Goal: Task Accomplishment & Management: Complete application form

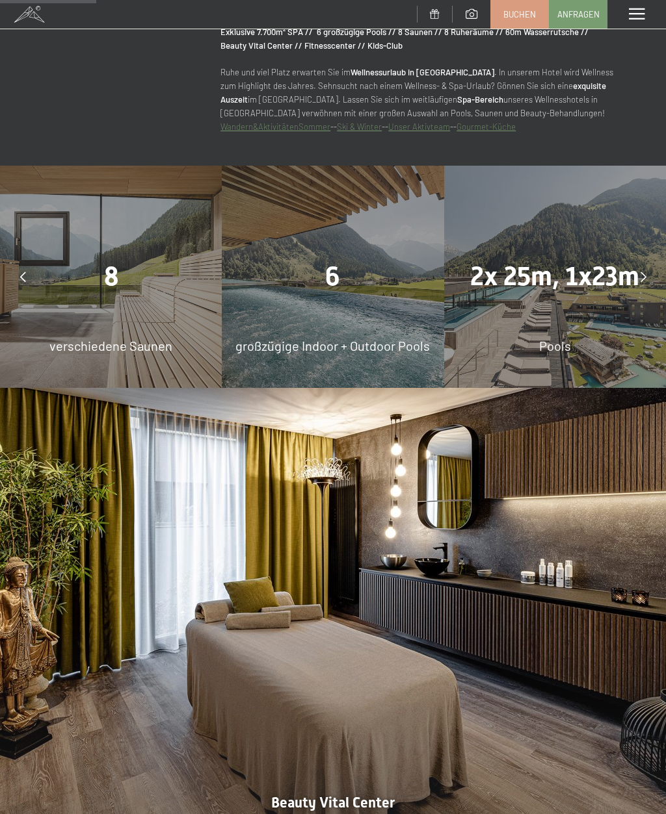
scroll to position [923, 0]
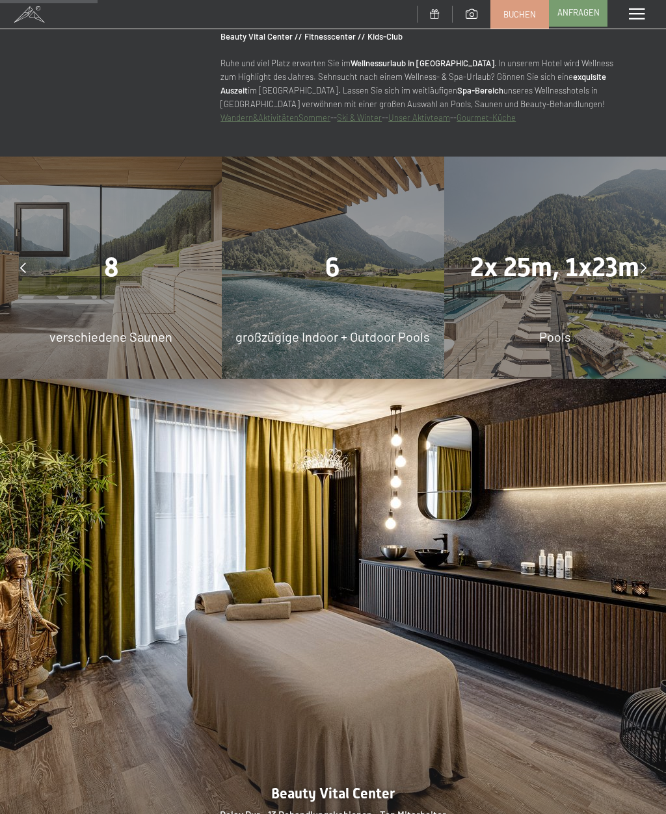
click at [567, 7] on span "Anfragen" at bounding box center [578, 12] width 42 height 12
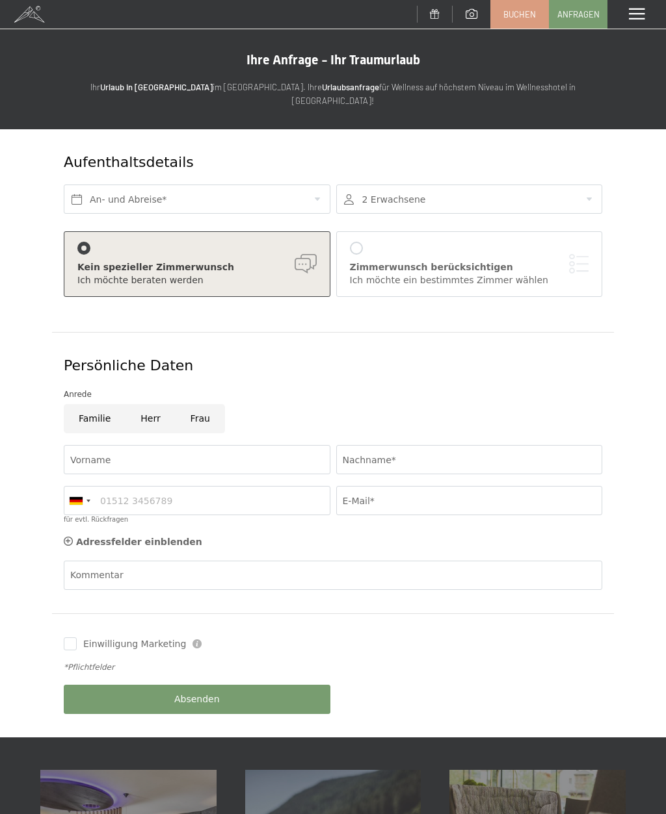
click at [457, 198] on div at bounding box center [469, 199] width 266 height 29
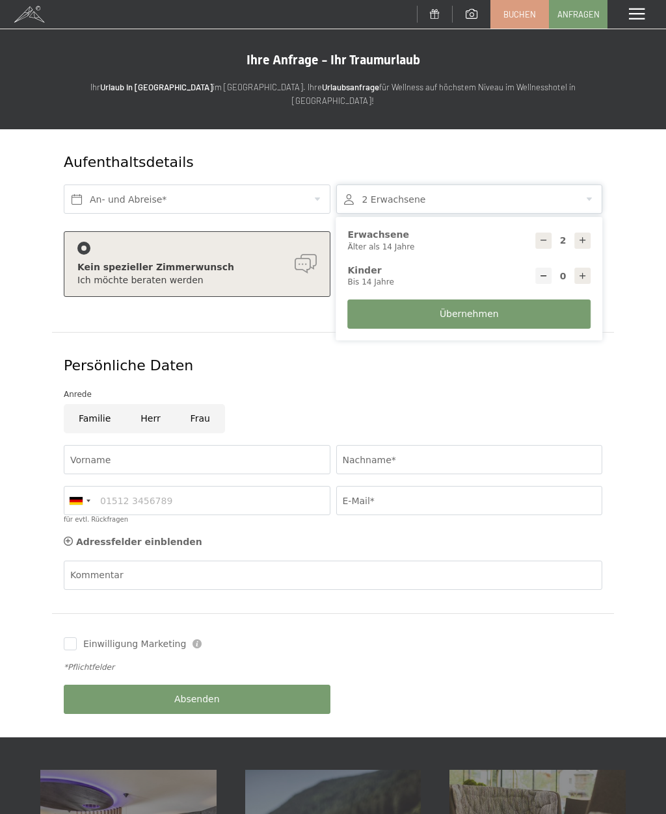
click at [540, 236] on icon at bounding box center [543, 240] width 9 height 9
type input "1"
click at [584, 272] on icon at bounding box center [582, 276] width 9 height 9
type input "1"
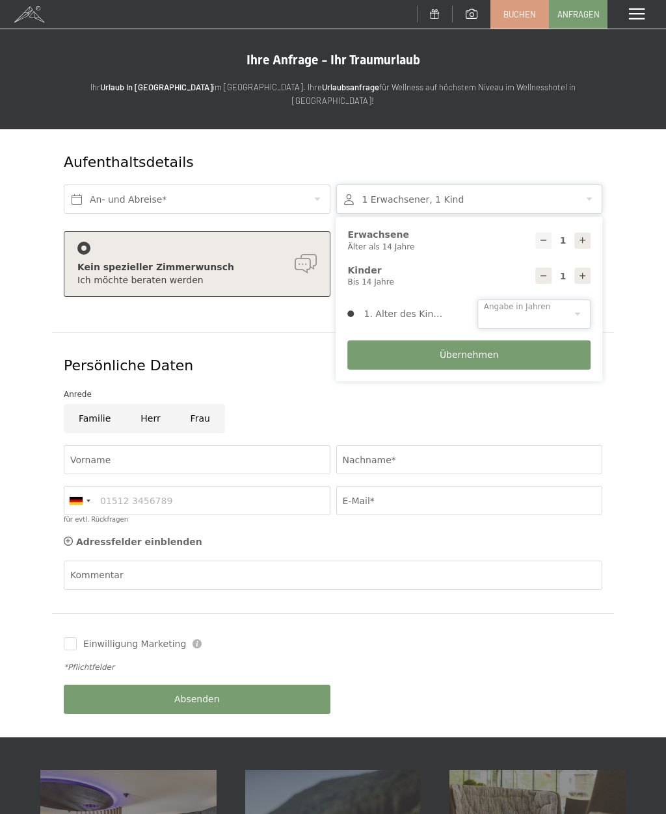
click at [541, 304] on select "0 1 2 3 4 5 6 7 8 9 10 11 12 13 14" at bounding box center [533, 314] width 113 height 29
select select "14"
click at [474, 344] on button "Übernehmen" at bounding box center [469, 355] width 243 height 29
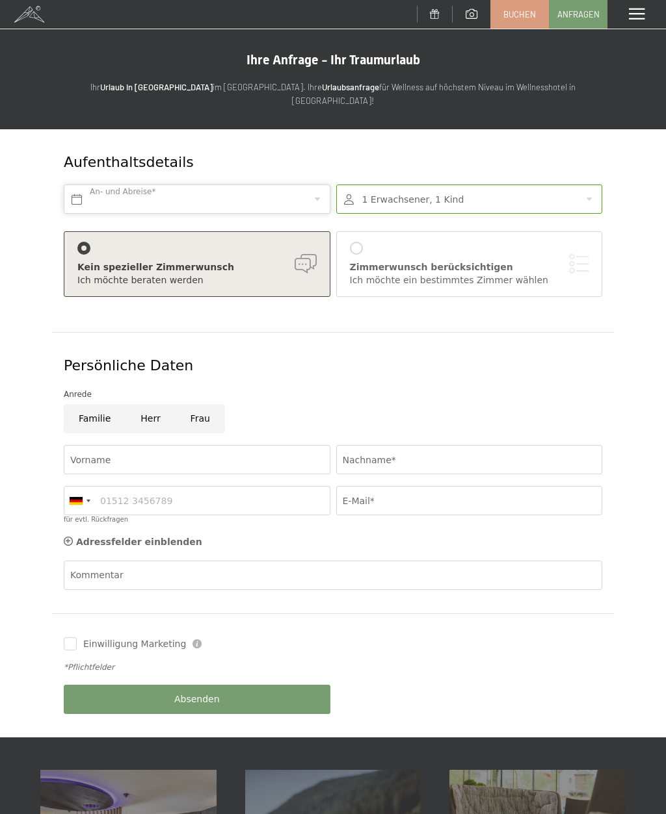
click at [281, 192] on body "Buchen Anfragen Premium Spa Bildergalerie BUCHEN Menü DE IT EN Gutschein Bilder…" at bounding box center [333, 772] width 666 height 1545
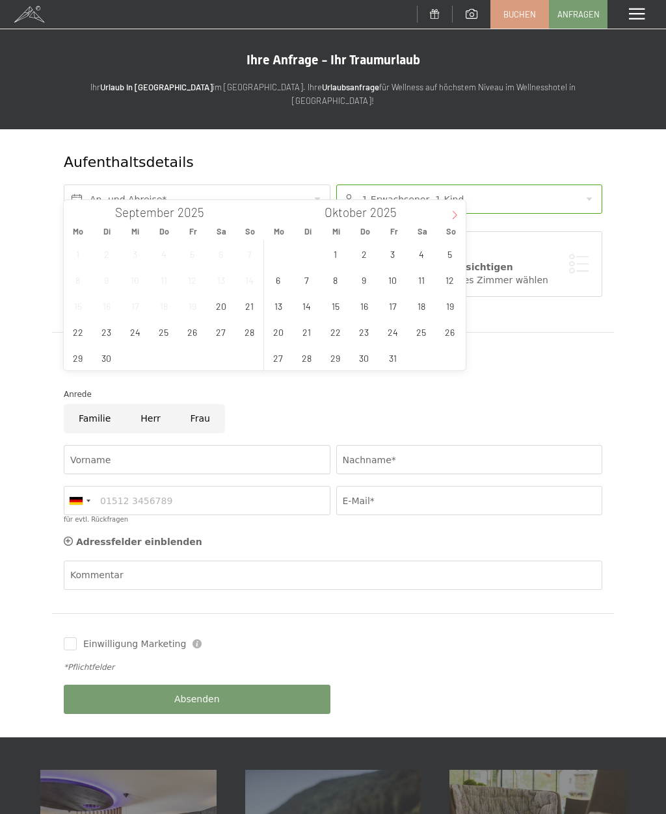
click at [455, 217] on icon at bounding box center [454, 215] width 9 height 9
click at [77, 220] on span at bounding box center [75, 211] width 22 height 22
click at [396, 355] on span "31" at bounding box center [392, 357] width 25 height 25
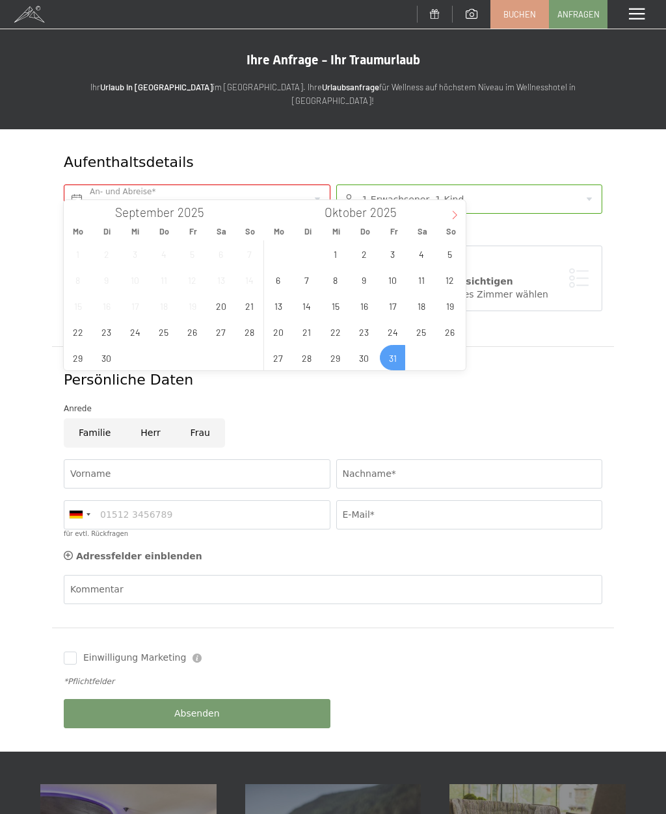
click at [453, 222] on span at bounding box center [454, 211] width 22 height 22
click at [449, 259] on span "2" at bounding box center [449, 253] width 25 height 25
type input "Fr. 31.10.2025 - So. 02.11.2025"
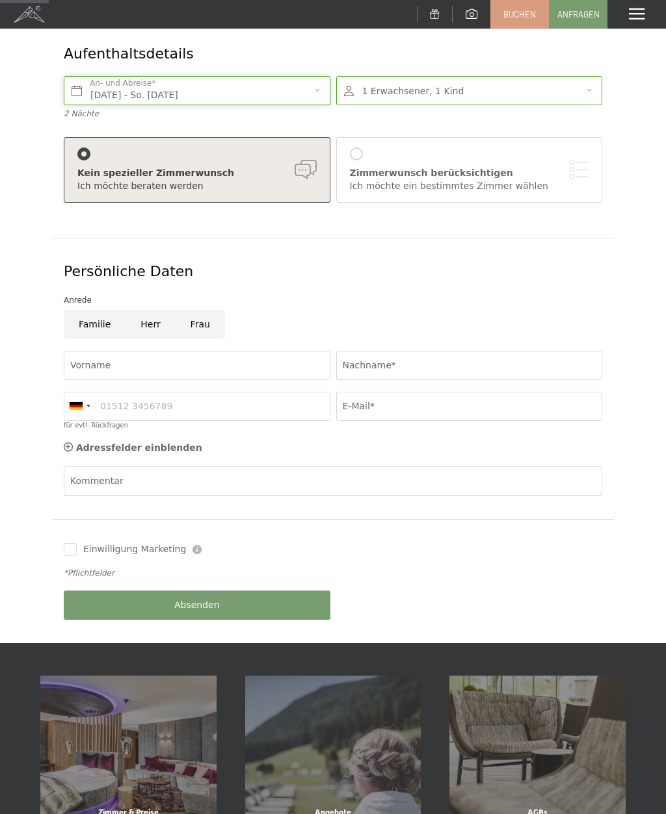
scroll to position [158, 0]
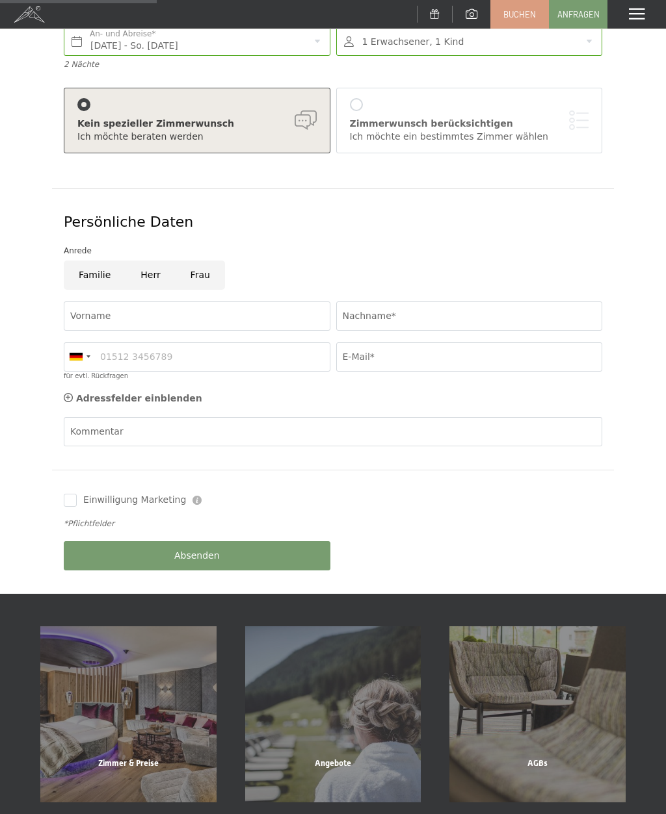
click at [193, 261] on input "Frau" at bounding box center [199, 275] width 49 height 29
radio input "true"
click at [90, 302] on input "Vorname" at bounding box center [197, 316] width 266 height 29
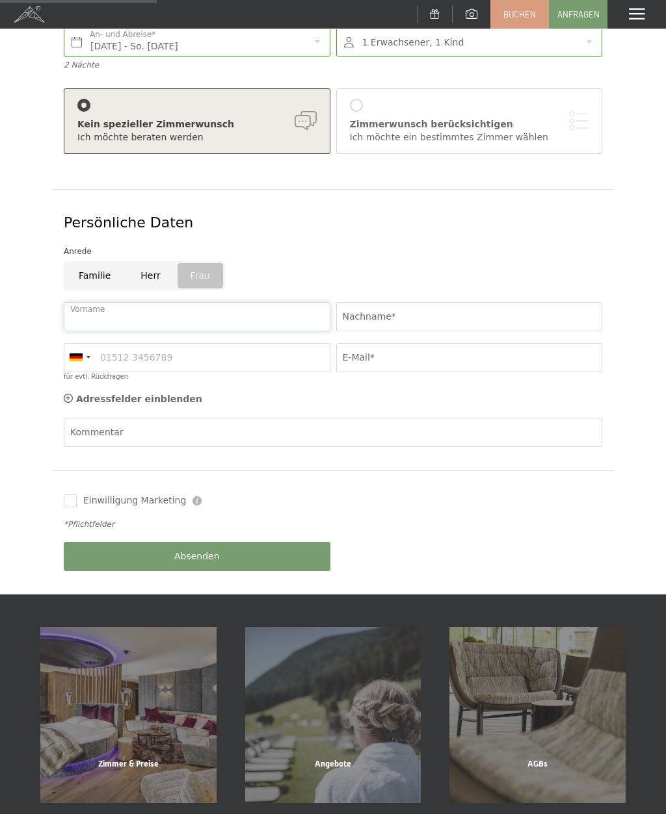
type input "Monika"
type input "Albrecht"
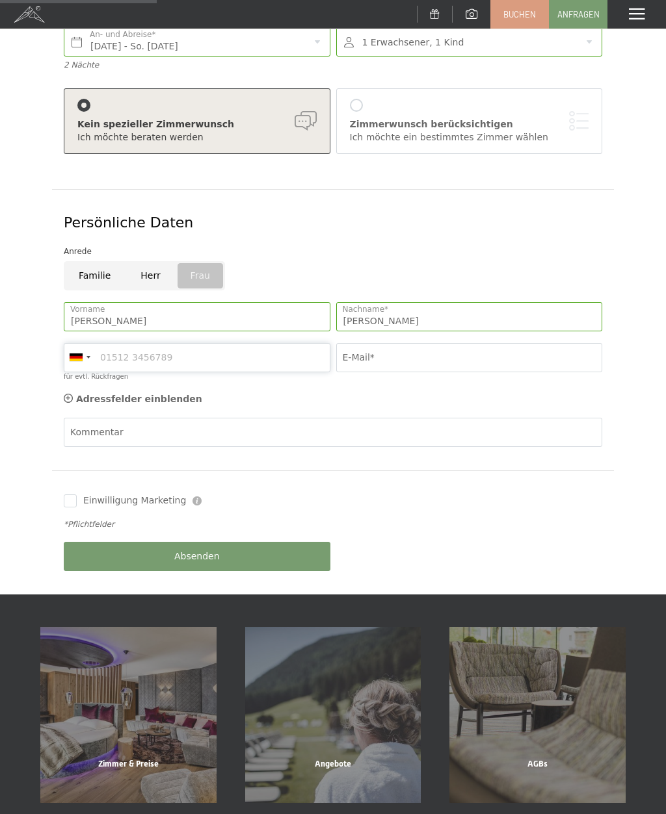
type input "06765571239"
click at [80, 354] on div at bounding box center [76, 358] width 13 height 8
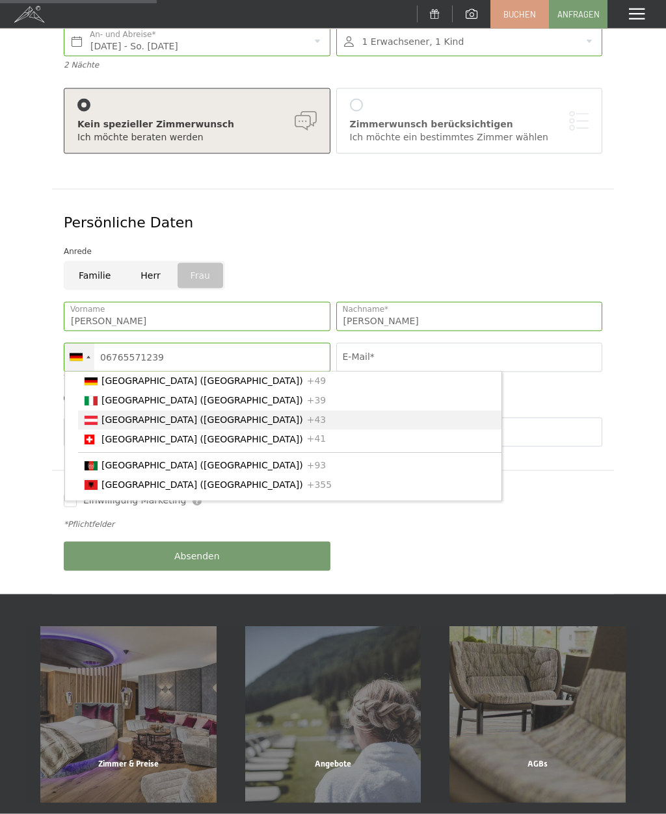
click at [122, 415] on span "[GEOGRAPHIC_DATA] ([GEOGRAPHIC_DATA])" at bounding box center [201, 420] width 201 height 10
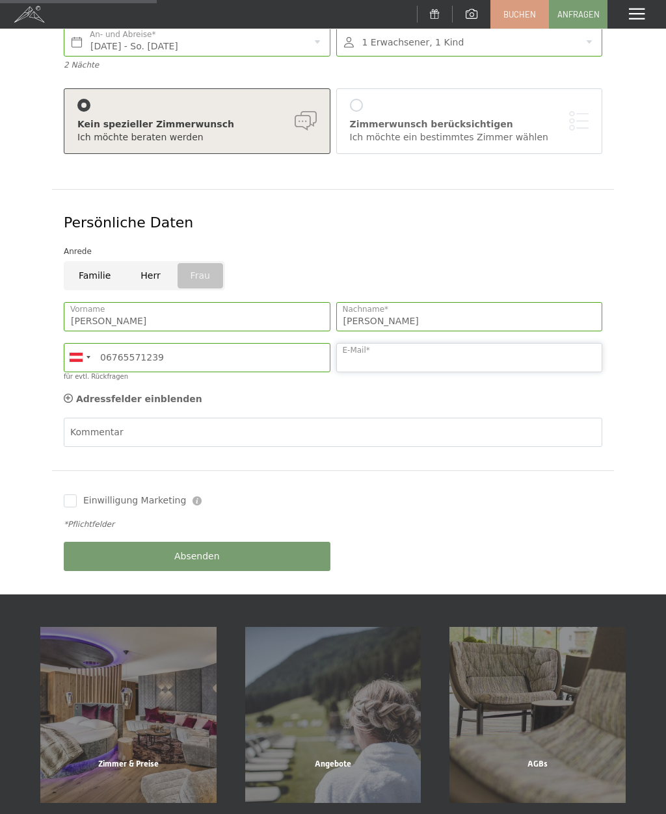
click at [383, 343] on input "E-Mail*" at bounding box center [469, 357] width 266 height 29
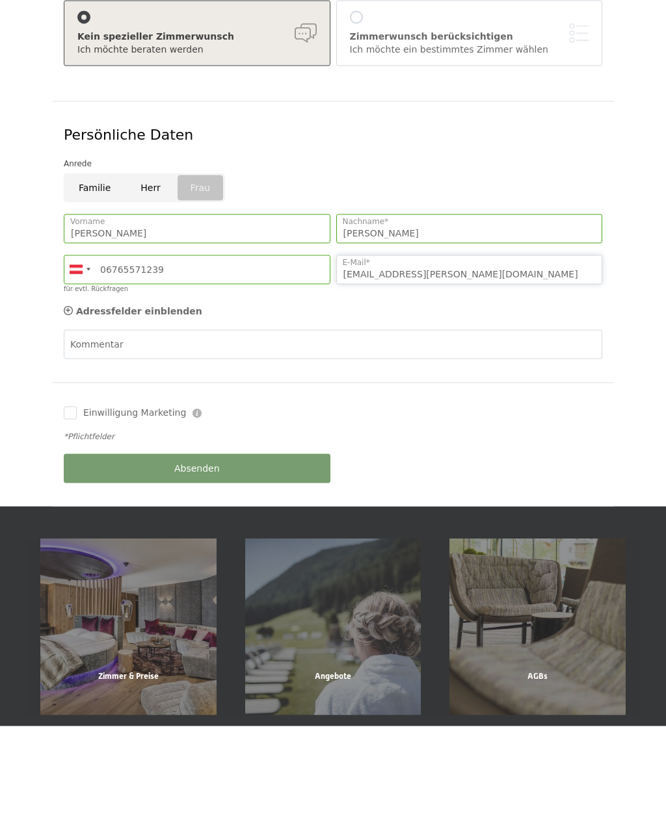
type input "Moni.albrecht@gmail.com"
click at [229, 536] on div "Absenden" at bounding box center [197, 556] width 272 height 41
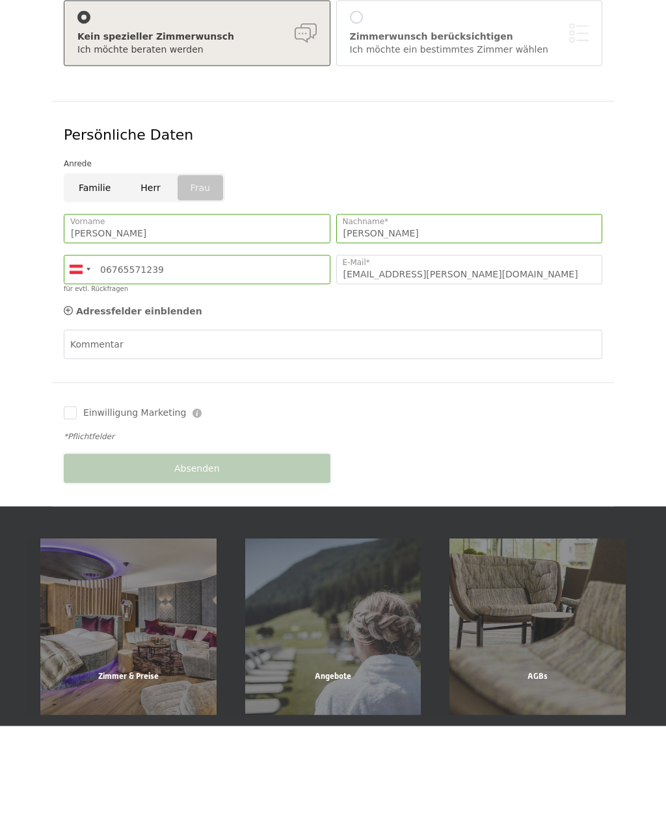
scroll to position [246, 0]
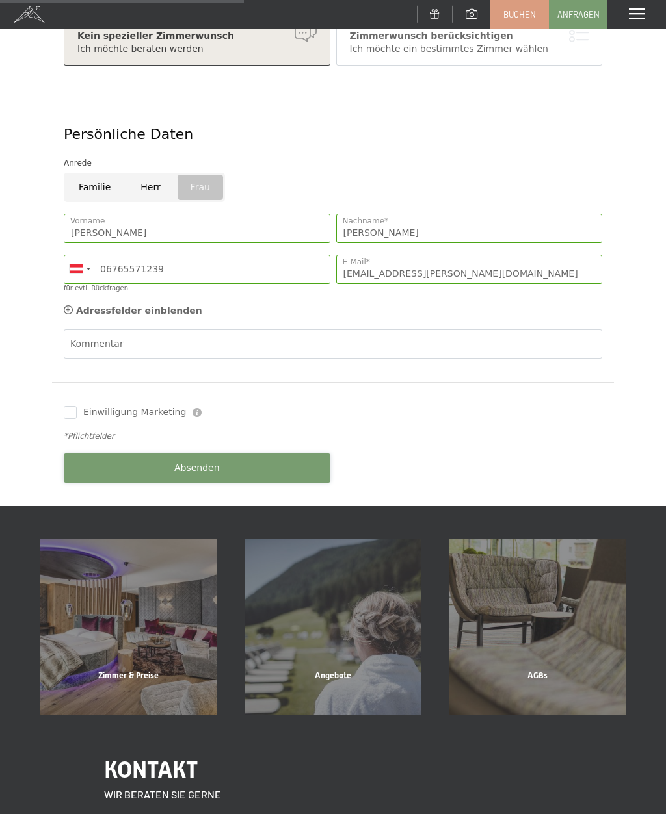
click at [218, 462] on span "Absenden" at bounding box center [196, 468] width 45 height 13
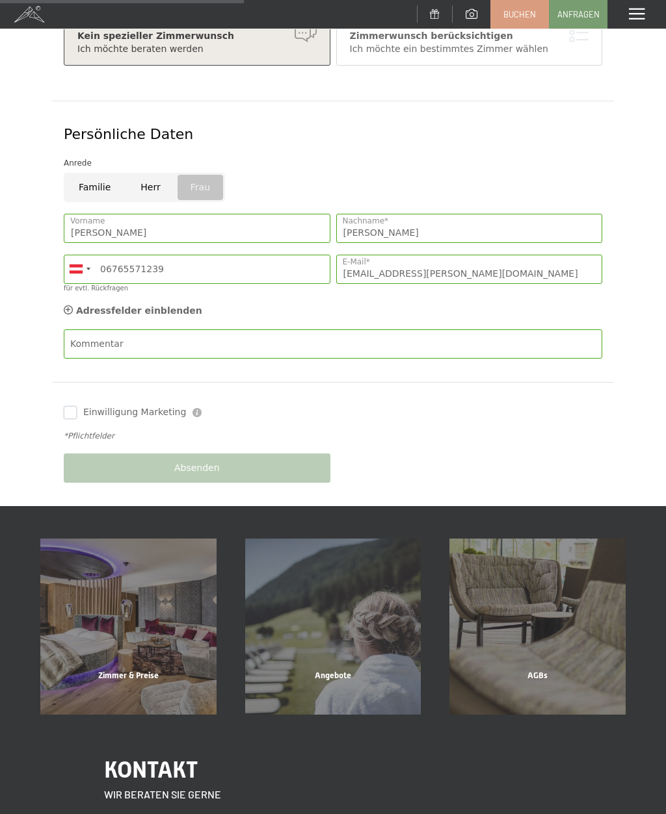
click at [66, 406] on input "Einwilligung Marketing" at bounding box center [70, 412] width 13 height 13
checkbox input "true"
